Goal: Transaction & Acquisition: Download file/media

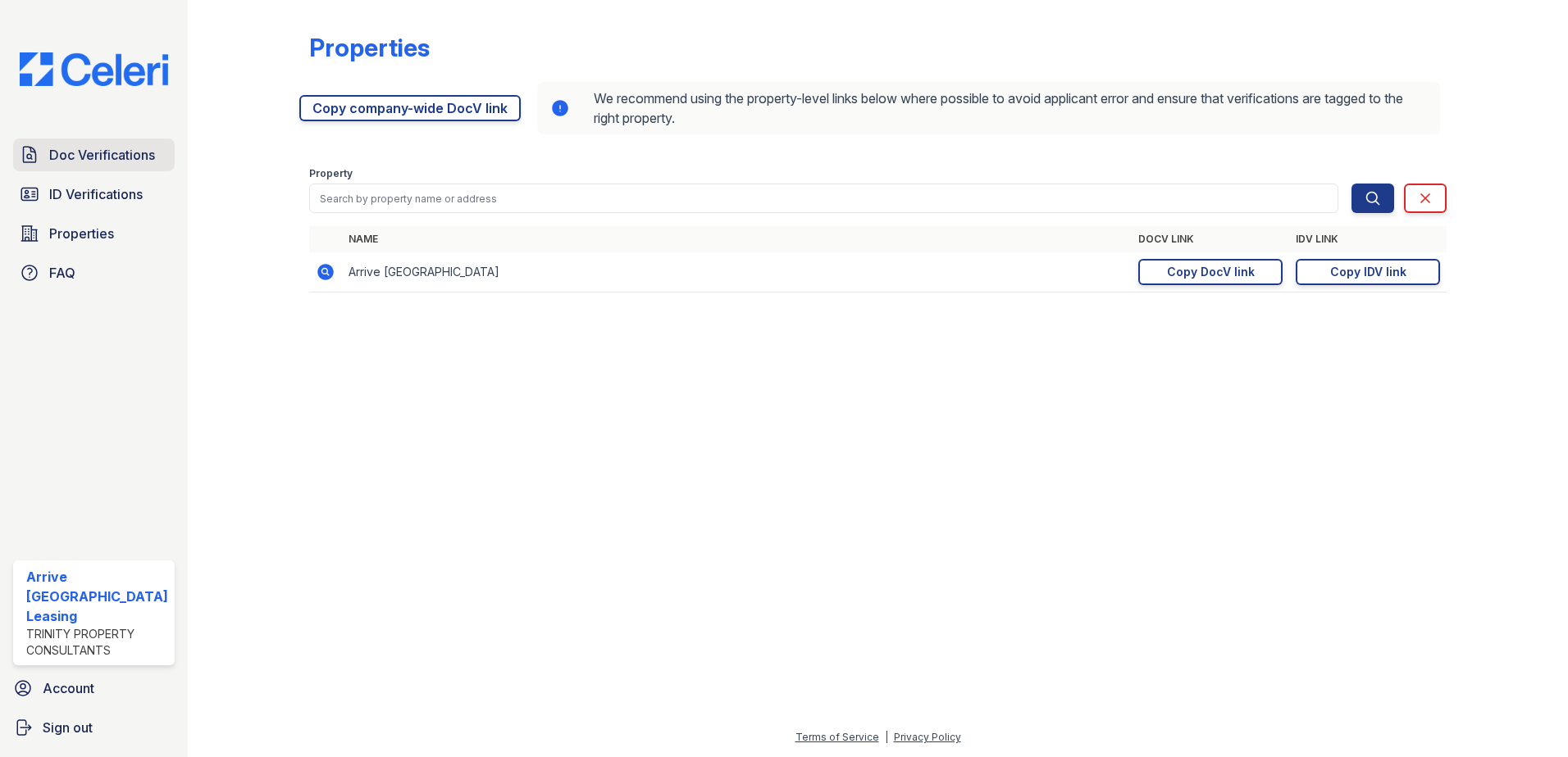
click at [108, 164] on span "Doc Verifications" at bounding box center [102, 155] width 105 height 20
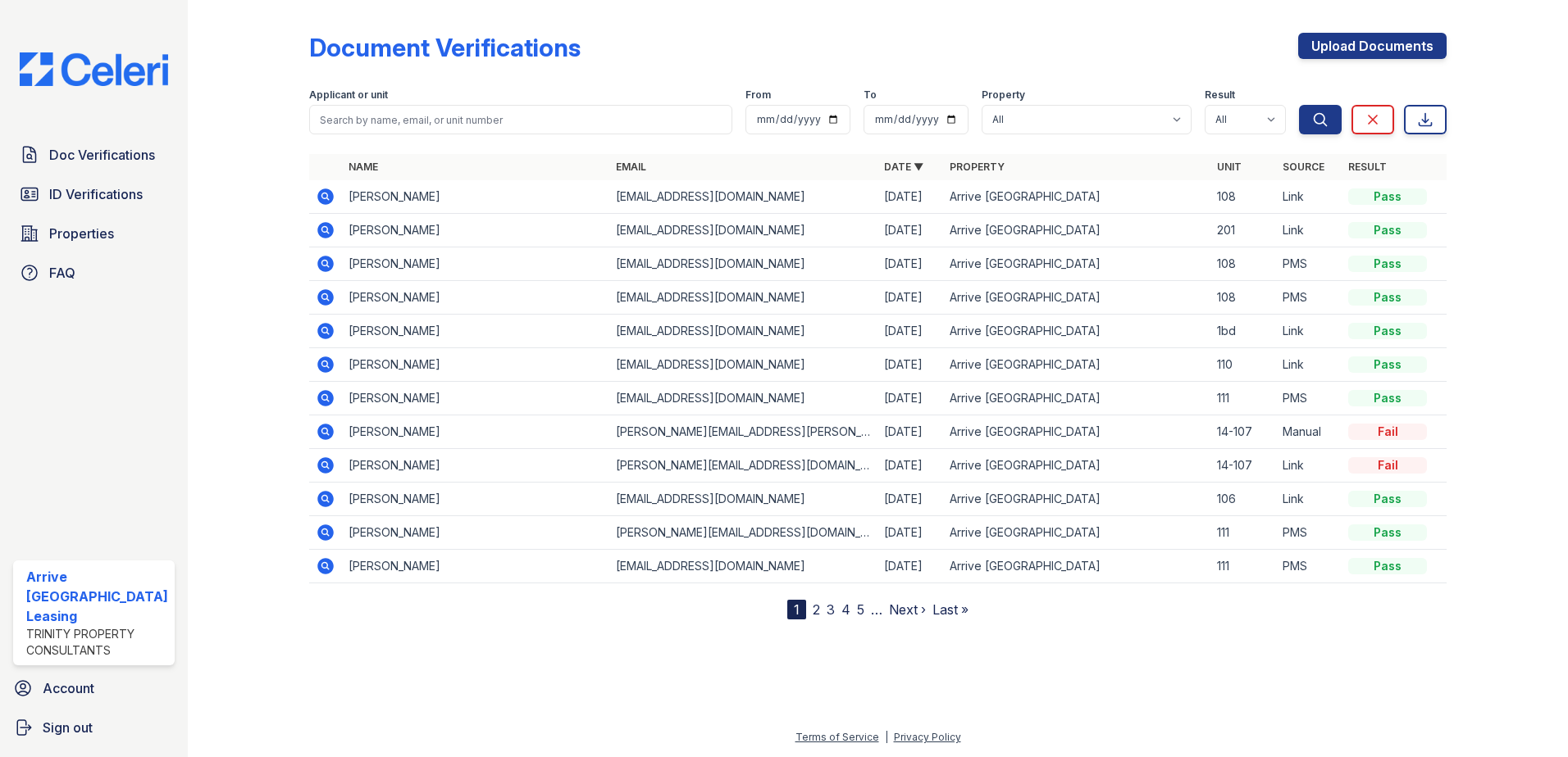
click at [323, 199] on icon at bounding box center [325, 197] width 16 height 16
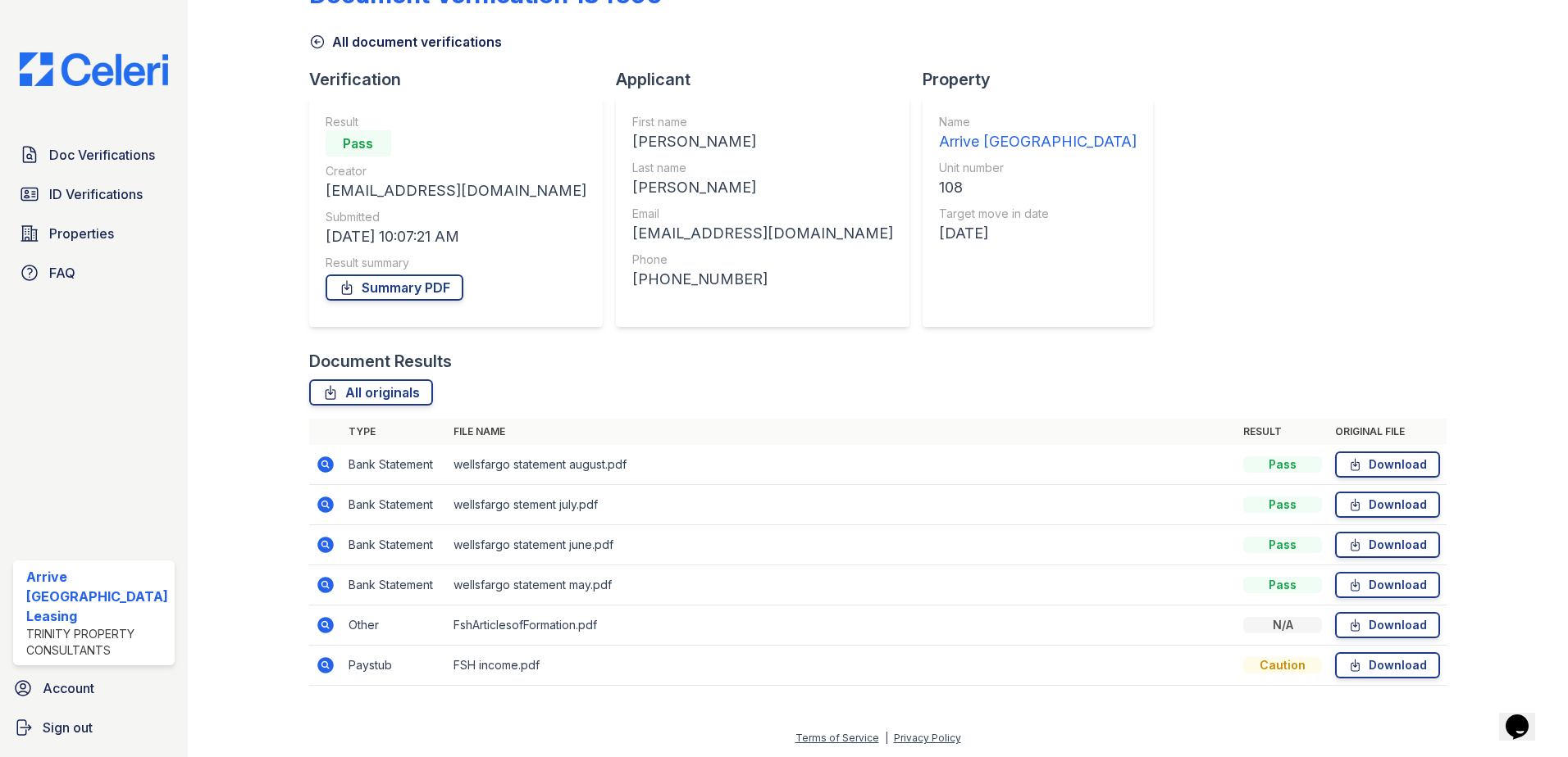
scroll to position [55, 0]
click at [1362, 667] on link "Download" at bounding box center [1387, 664] width 105 height 26
click at [1382, 460] on link "Download" at bounding box center [1387, 463] width 105 height 26
